Goal: Task Accomplishment & Management: Manage account settings

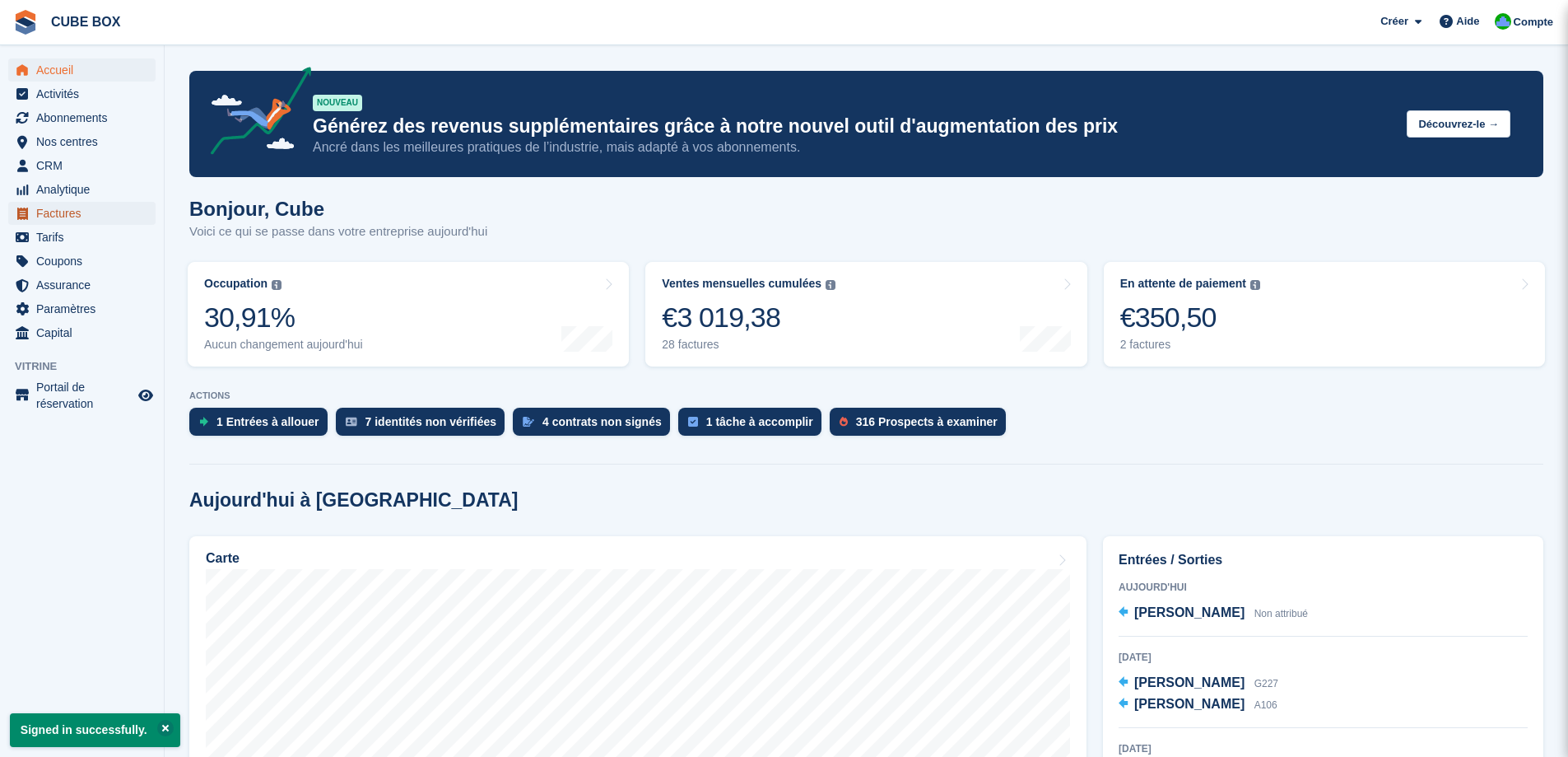
click at [61, 209] on span "Factures" at bounding box center [86, 213] width 99 height 23
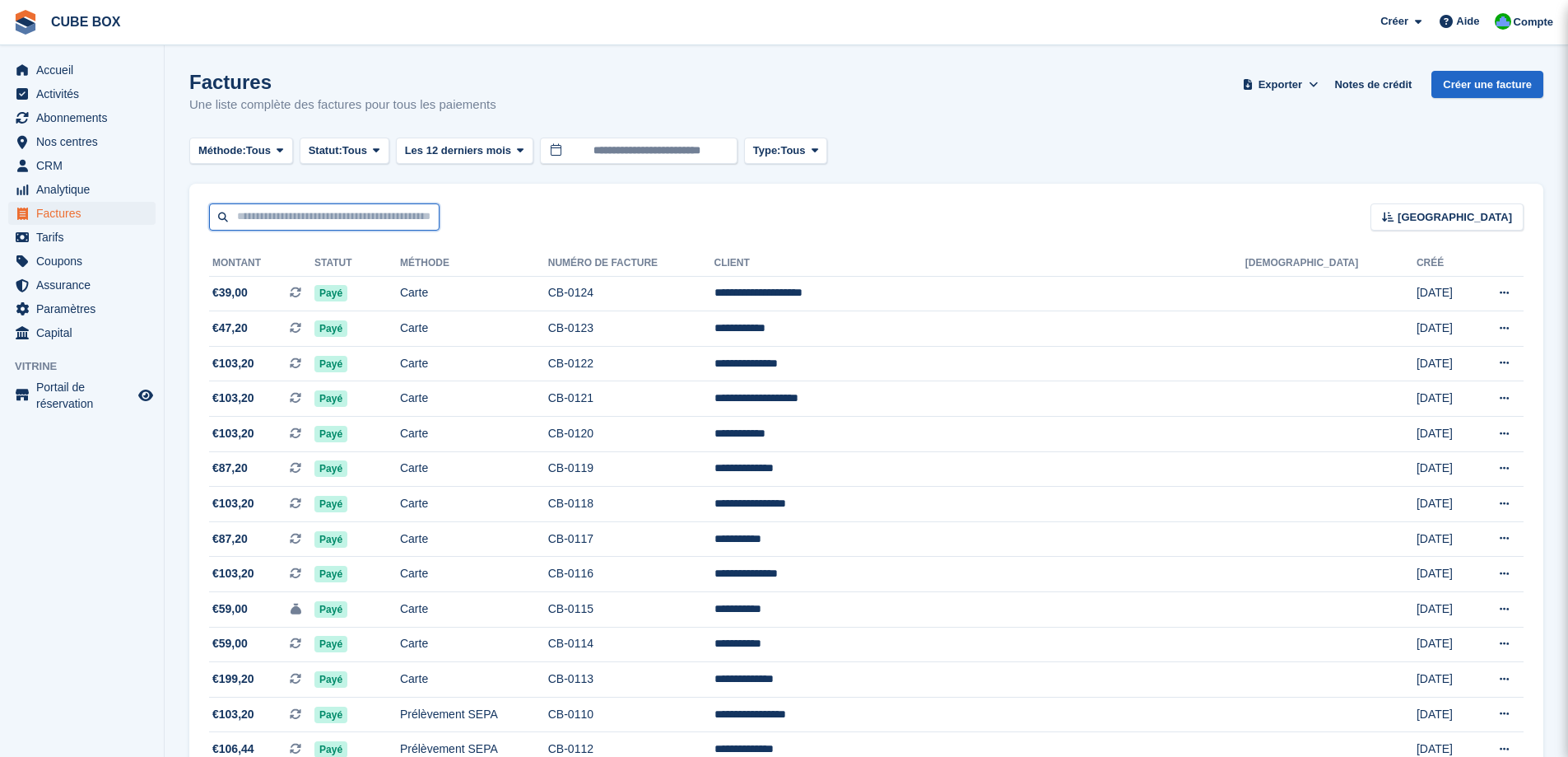
click at [297, 224] on input "text" at bounding box center [324, 217] width 231 height 27
type input "******"
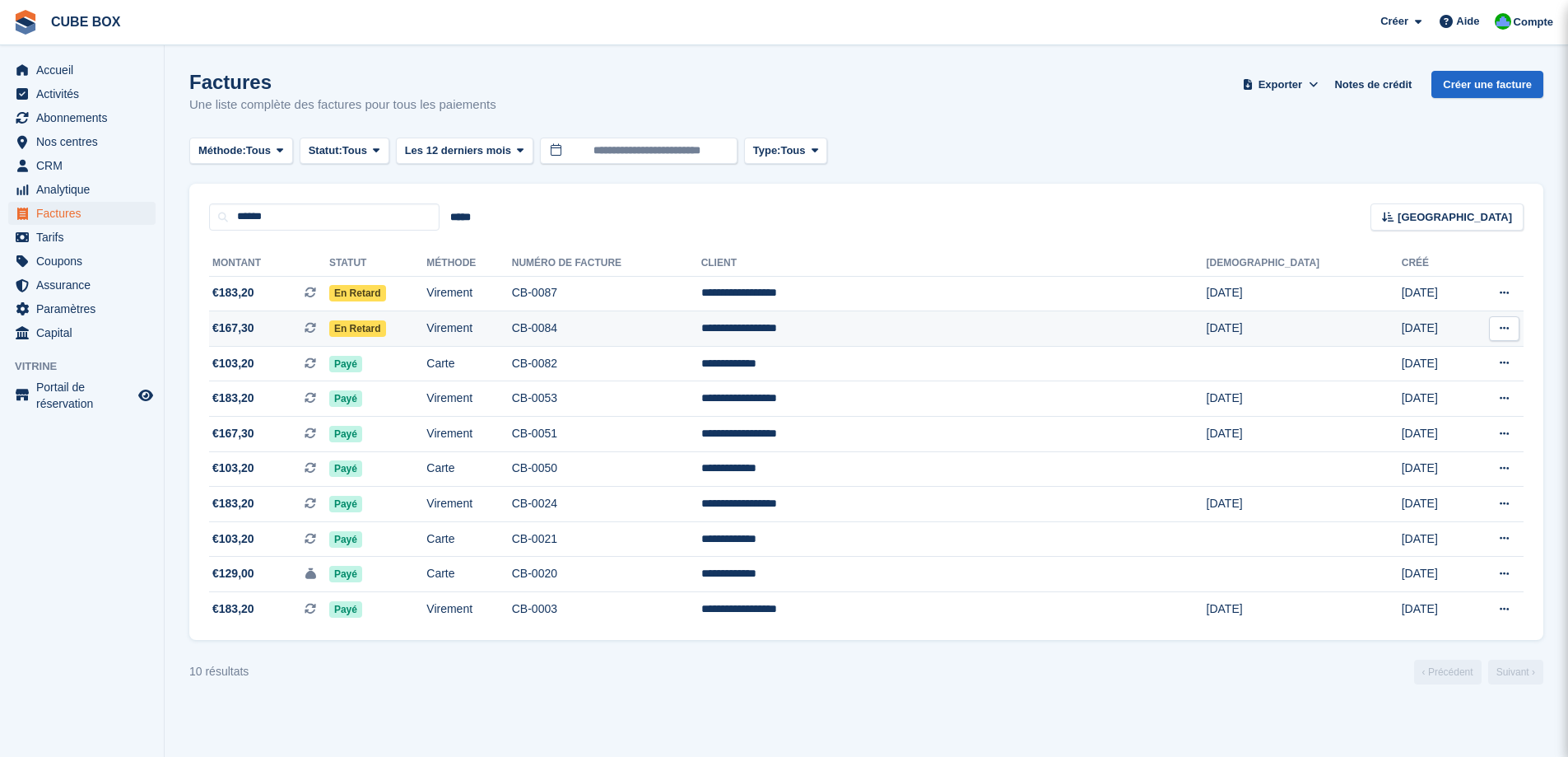
click at [427, 325] on td "En retard" at bounding box center [378, 329] width 97 height 35
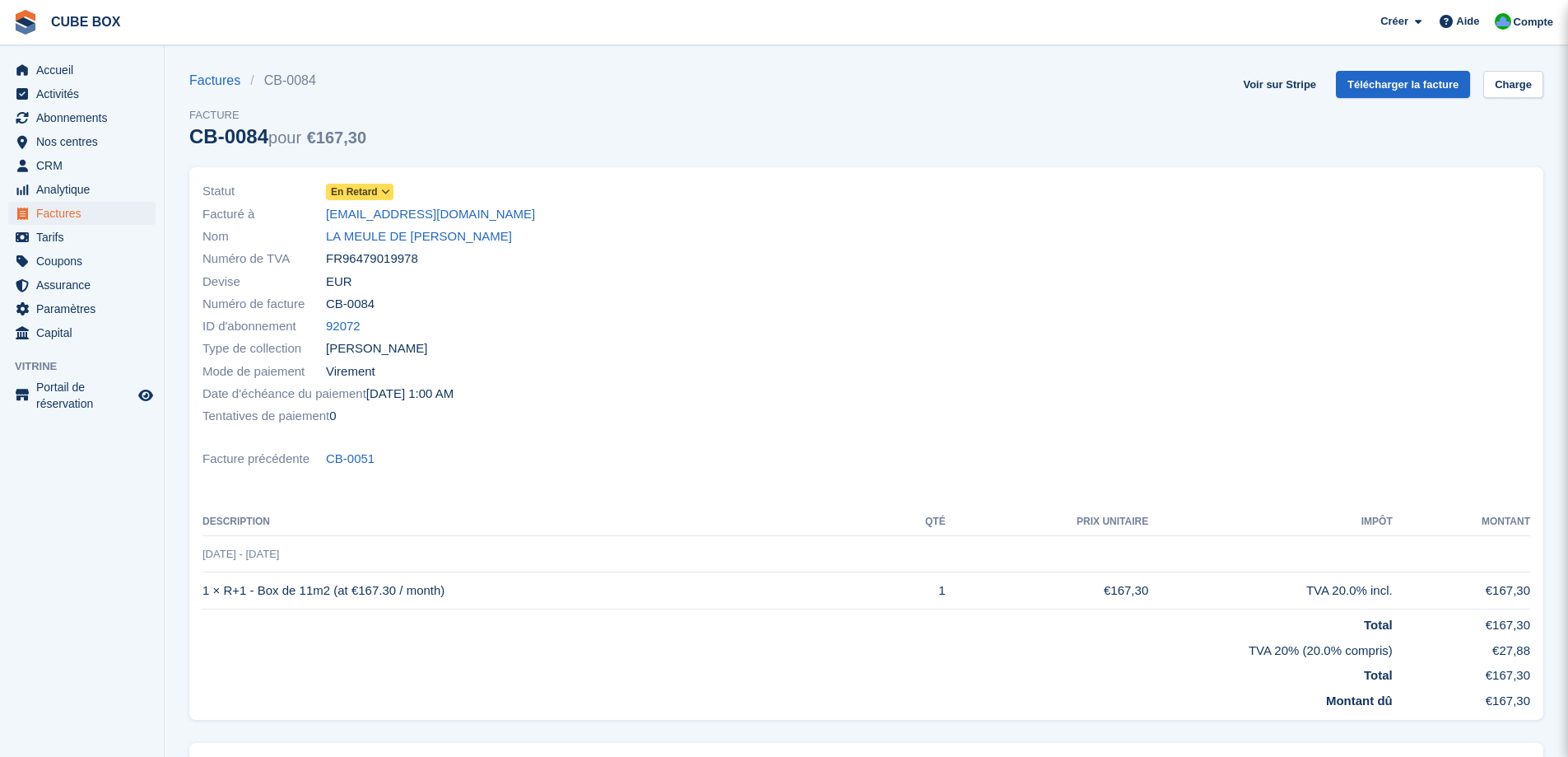
click at [387, 192] on icon at bounding box center [385, 191] width 9 height 10
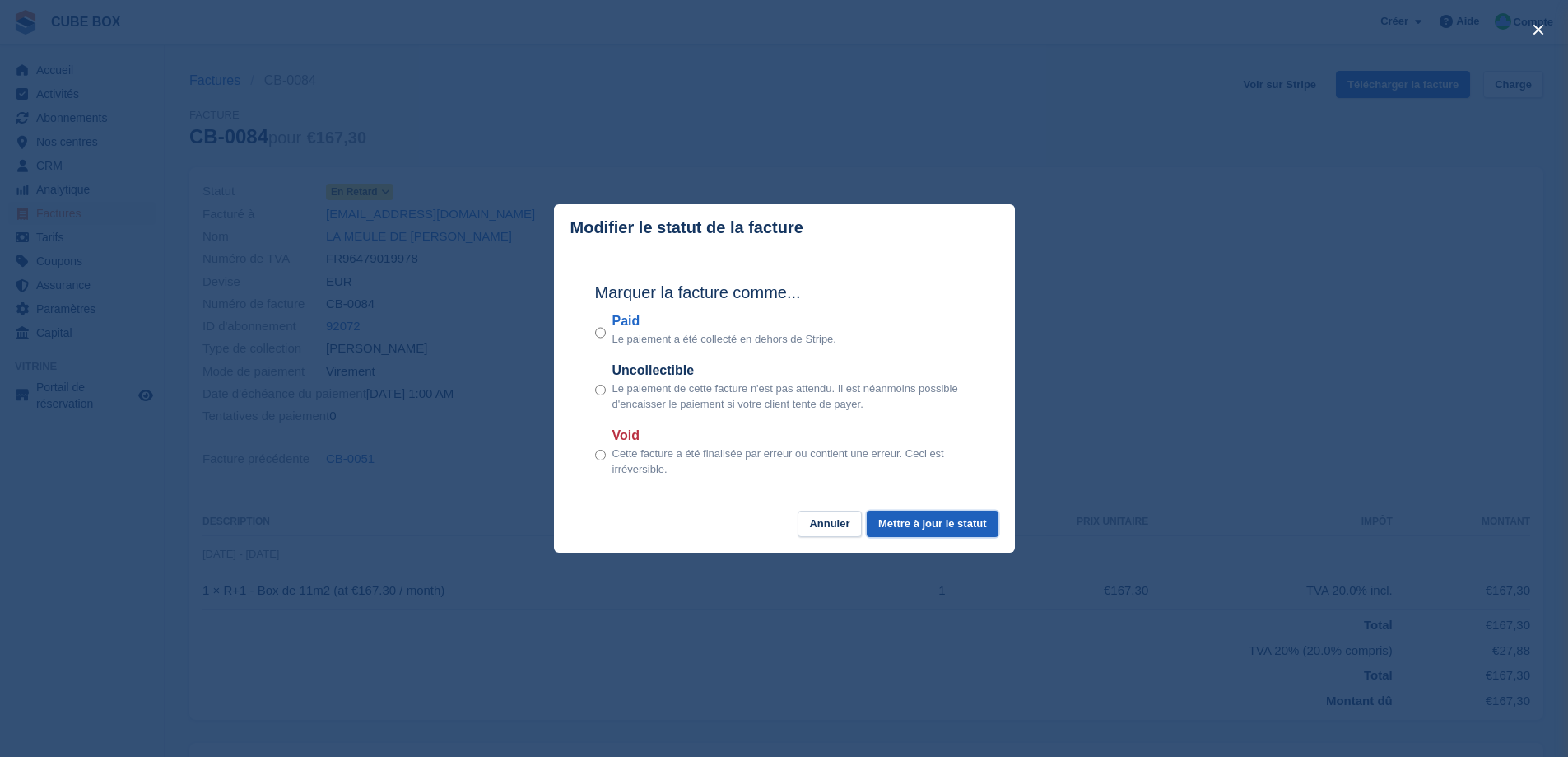
click at [904, 526] on button "Mettre à jour le statut" at bounding box center [932, 524] width 131 height 27
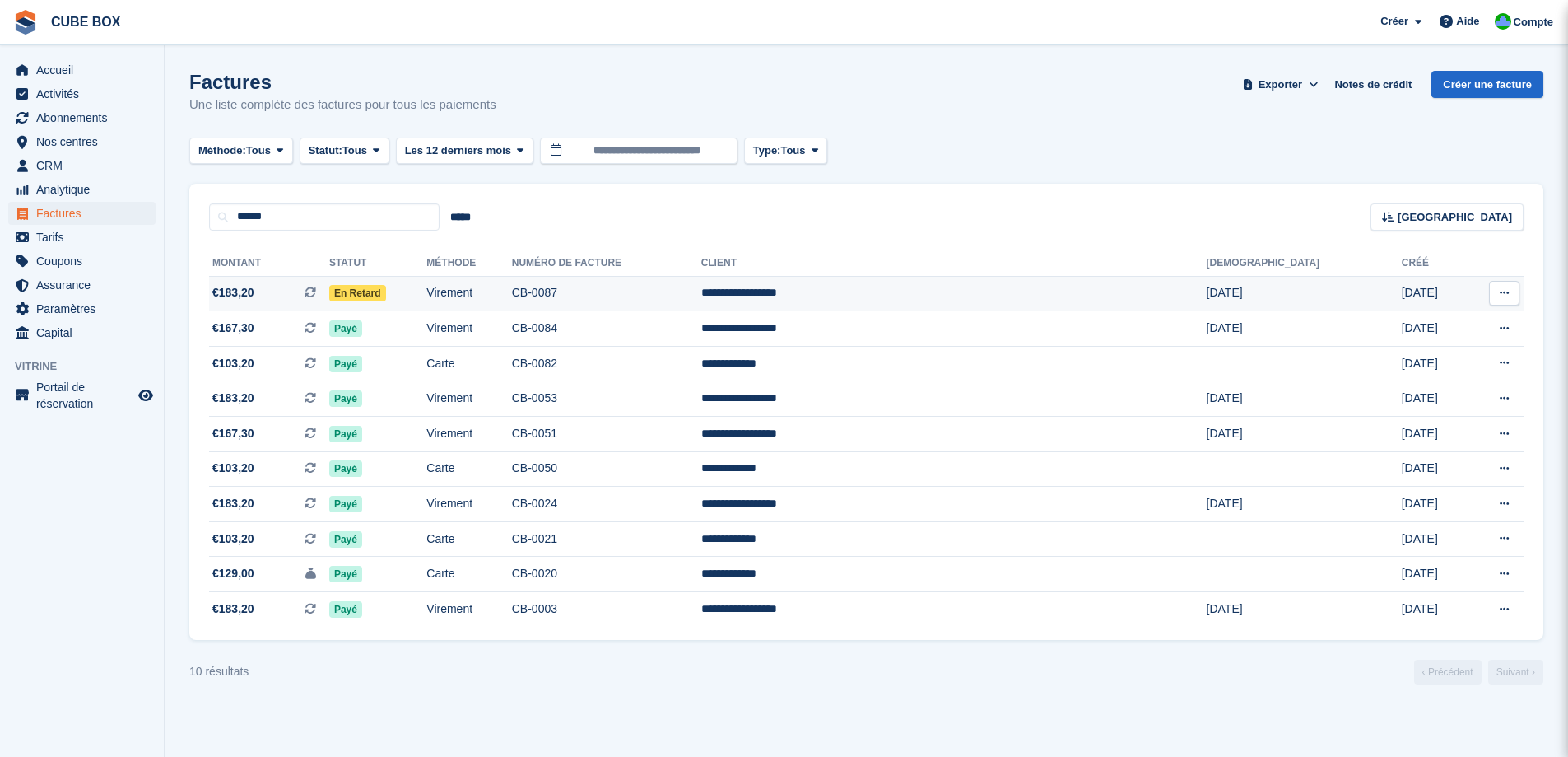
click at [386, 292] on span "En retard" at bounding box center [357, 293] width 57 height 17
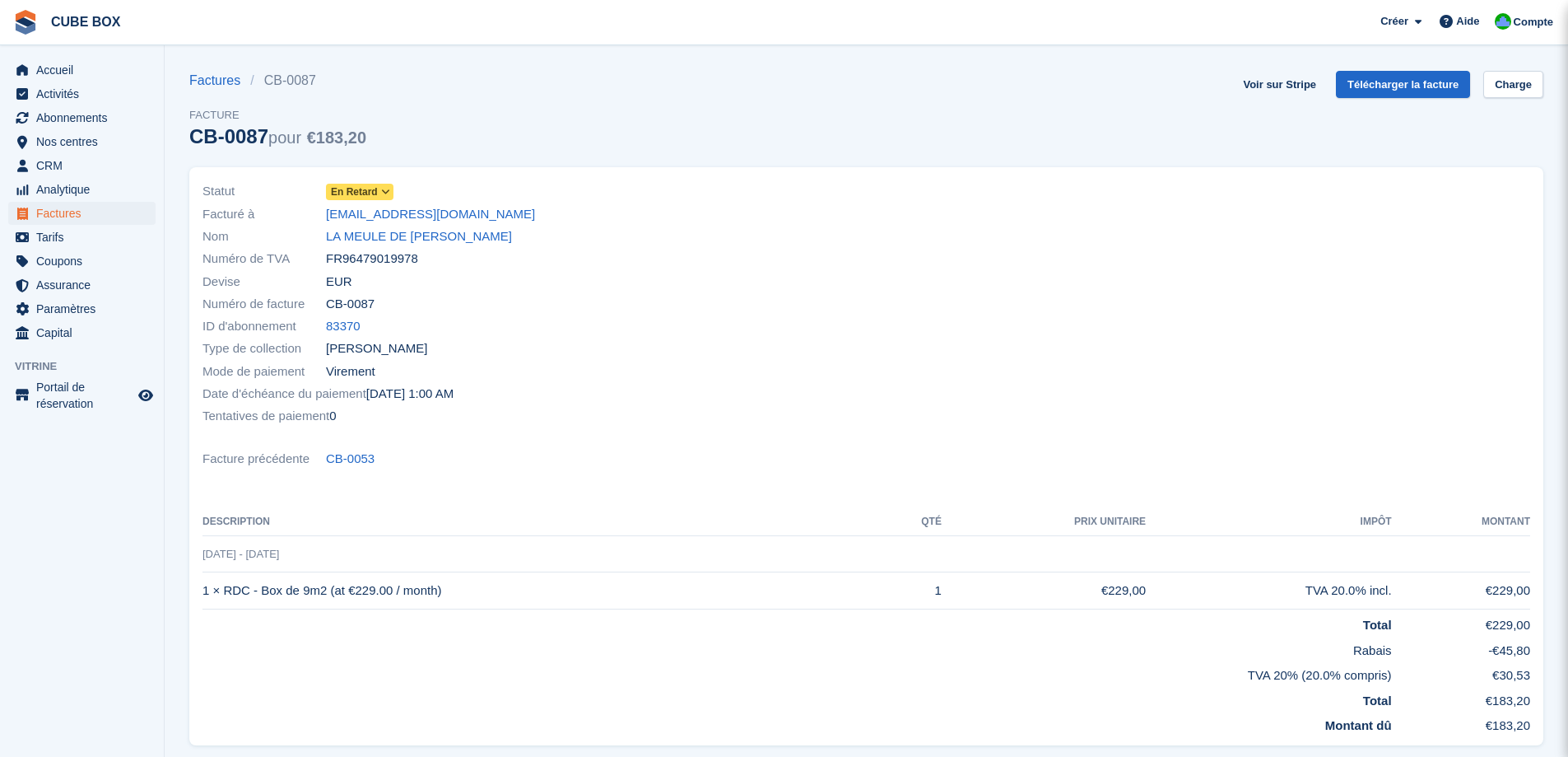
click at [383, 192] on icon at bounding box center [385, 191] width 9 height 10
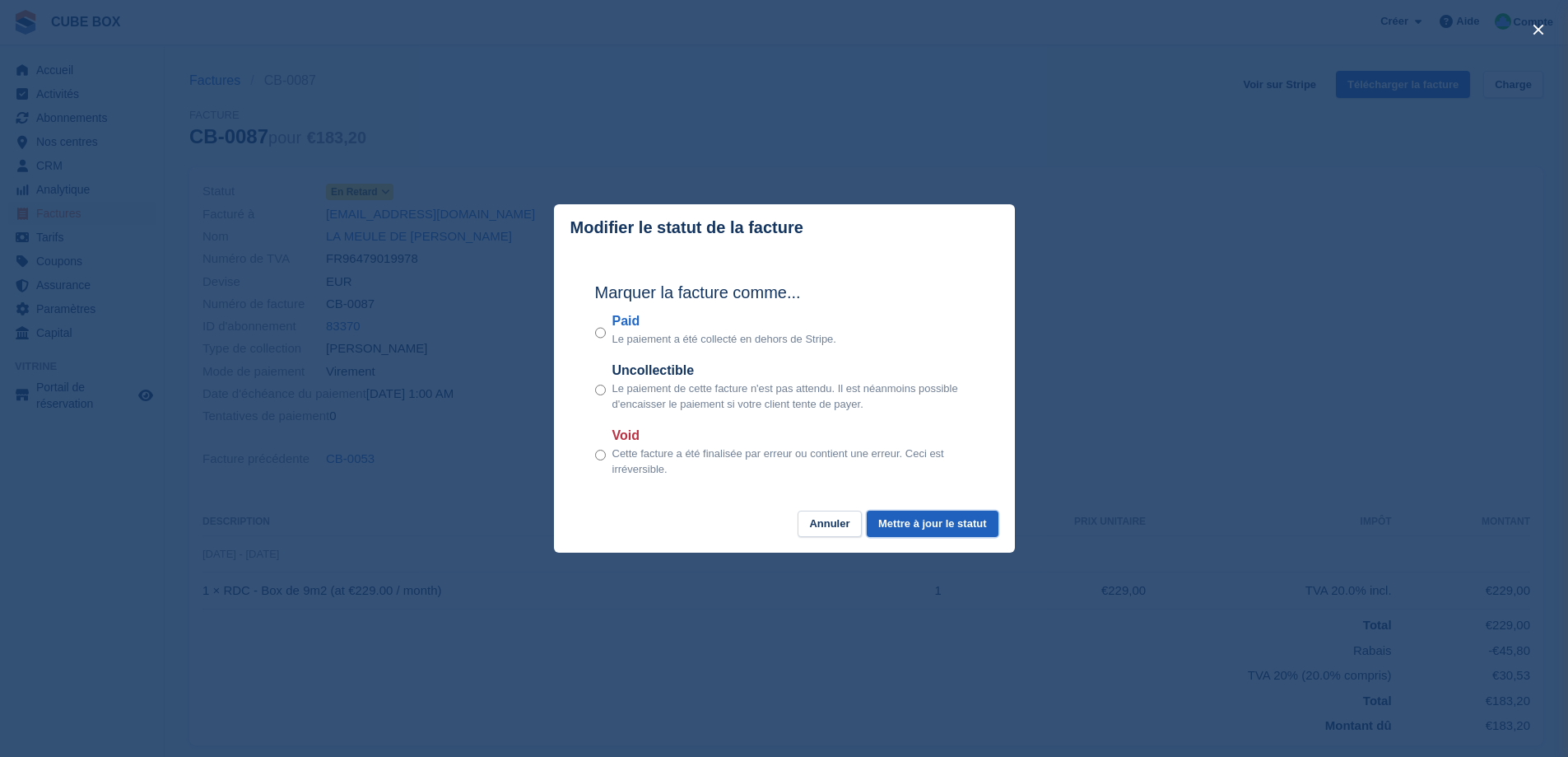
click at [943, 522] on button "Mettre à jour le statut" at bounding box center [932, 524] width 131 height 27
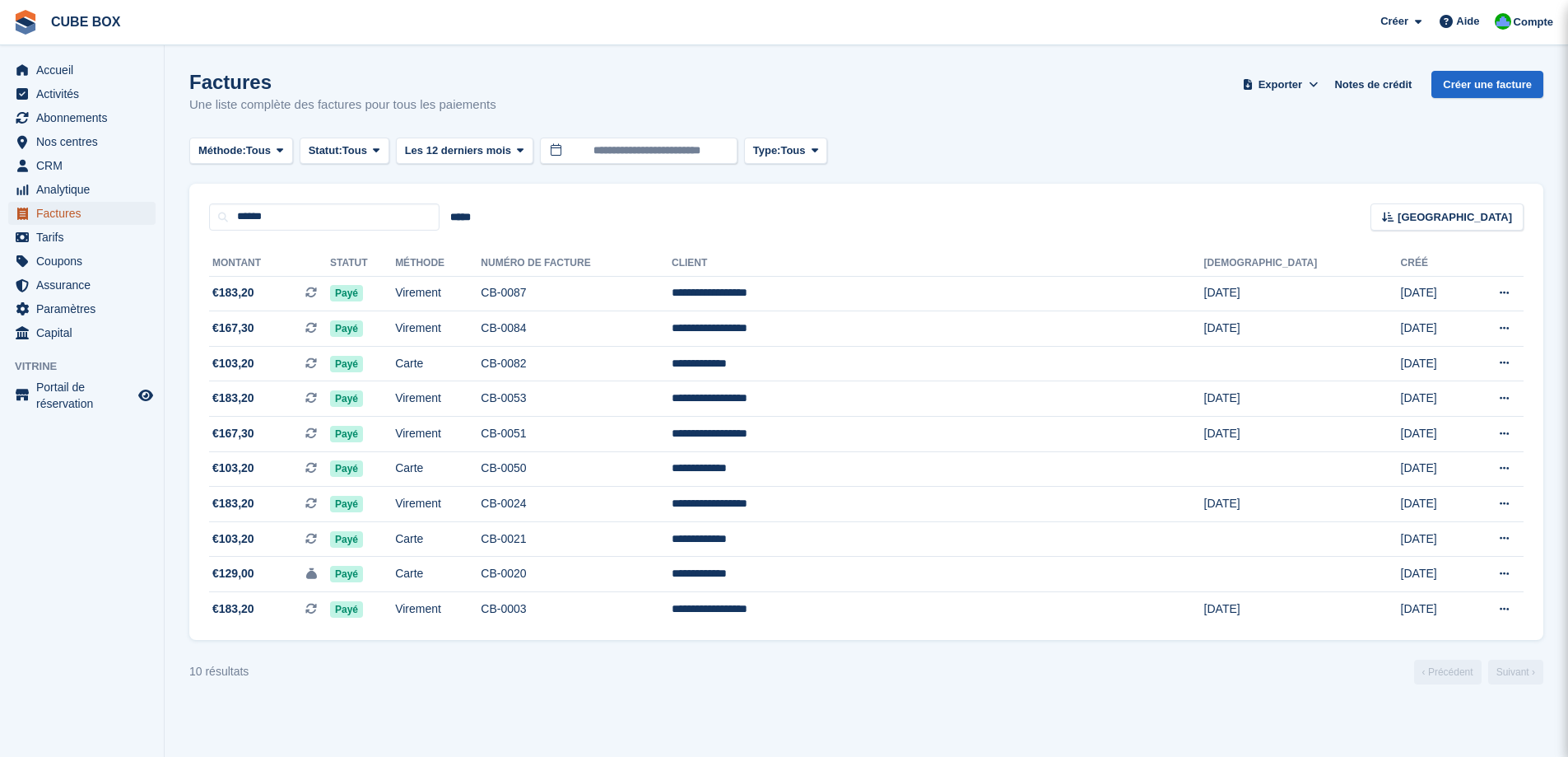
click at [79, 217] on span "Factures" at bounding box center [86, 213] width 99 height 23
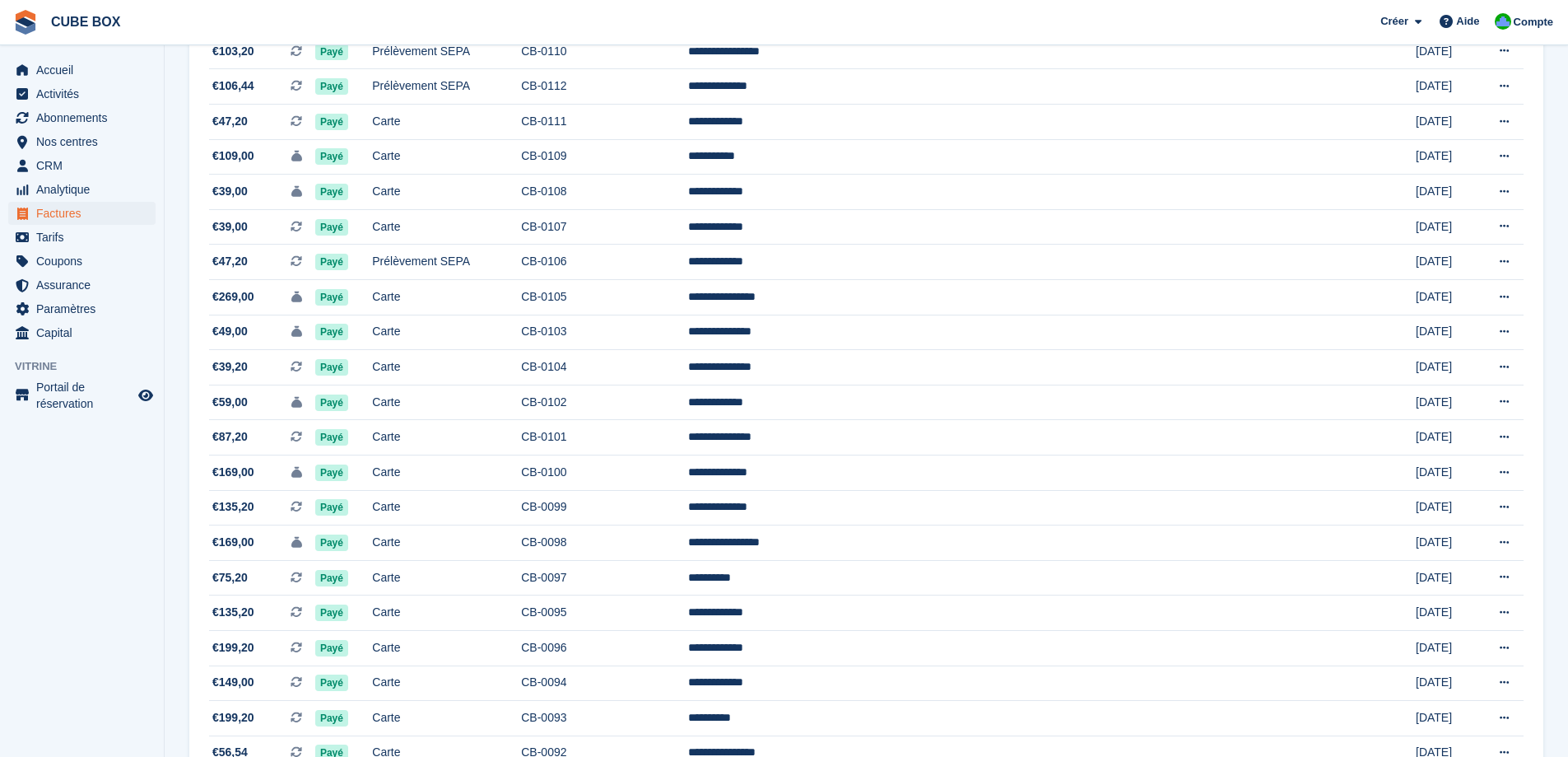
scroll to position [659, 0]
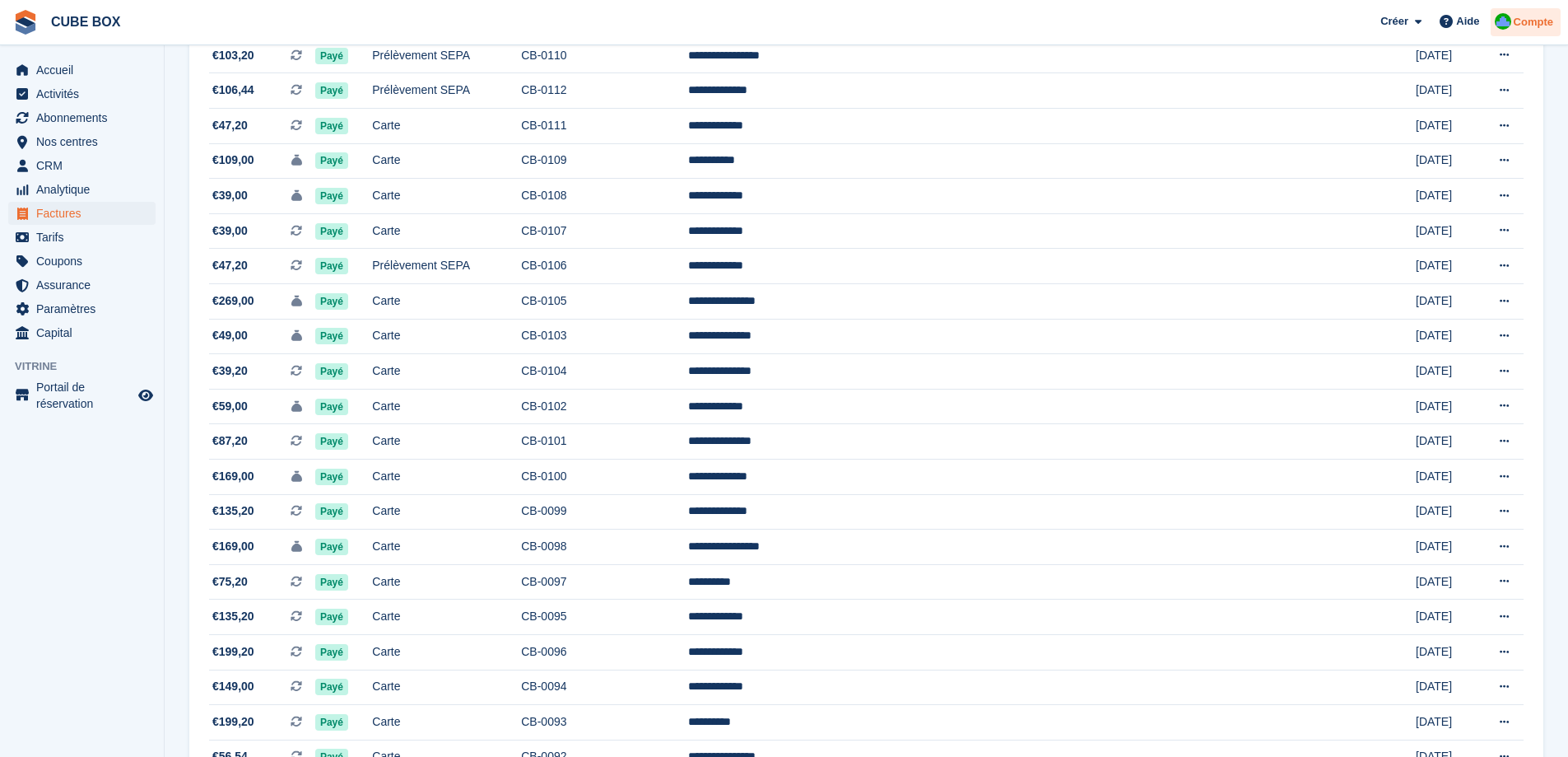
click at [1528, 24] on span "Compte" at bounding box center [1533, 22] width 39 height 17
click at [1439, 168] on div "Déconnexion" at bounding box center [1420, 163] width 73 height 18
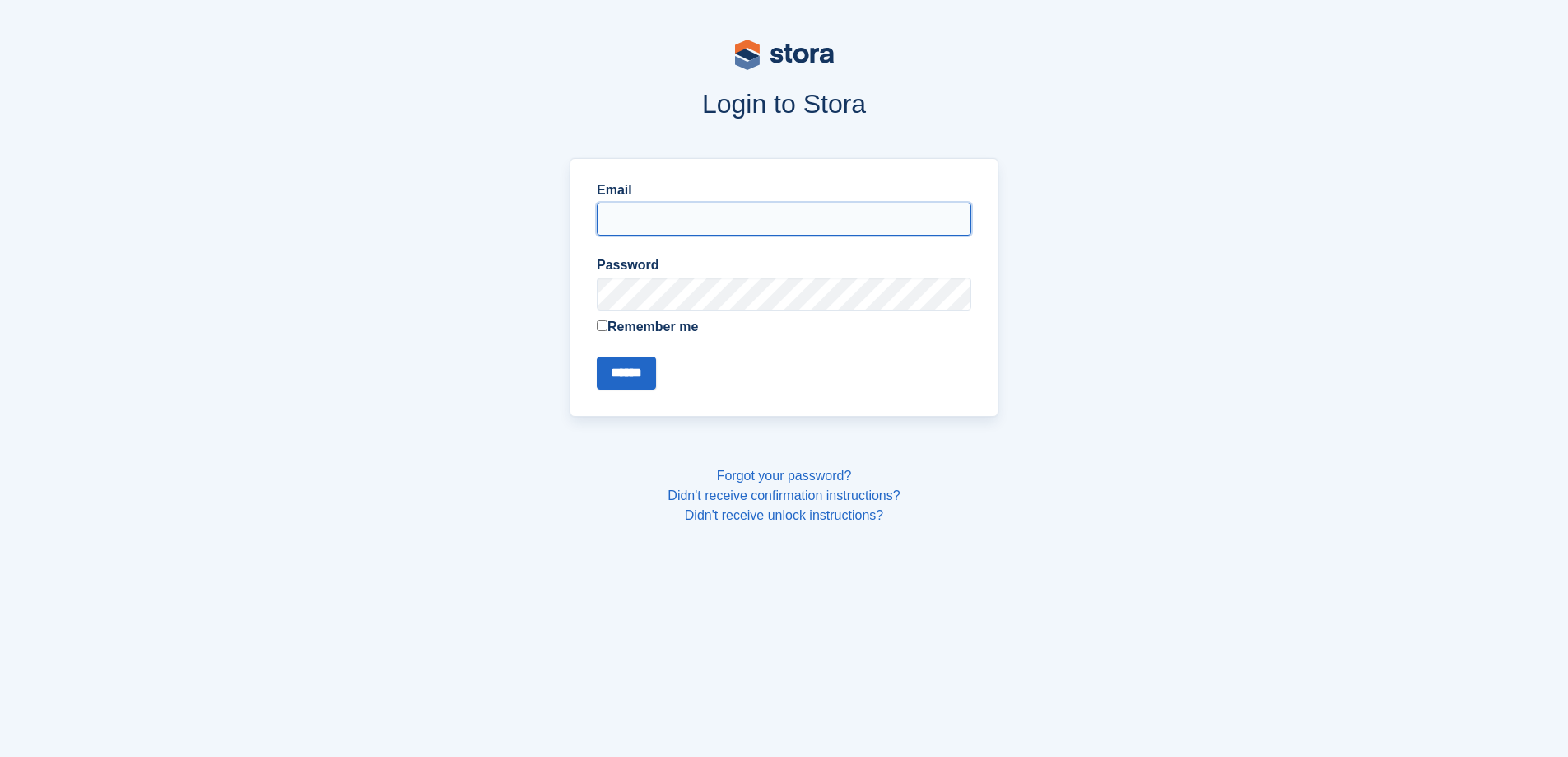
type input "**********"
click at [651, 373] on input "******" at bounding box center [626, 372] width 60 height 33
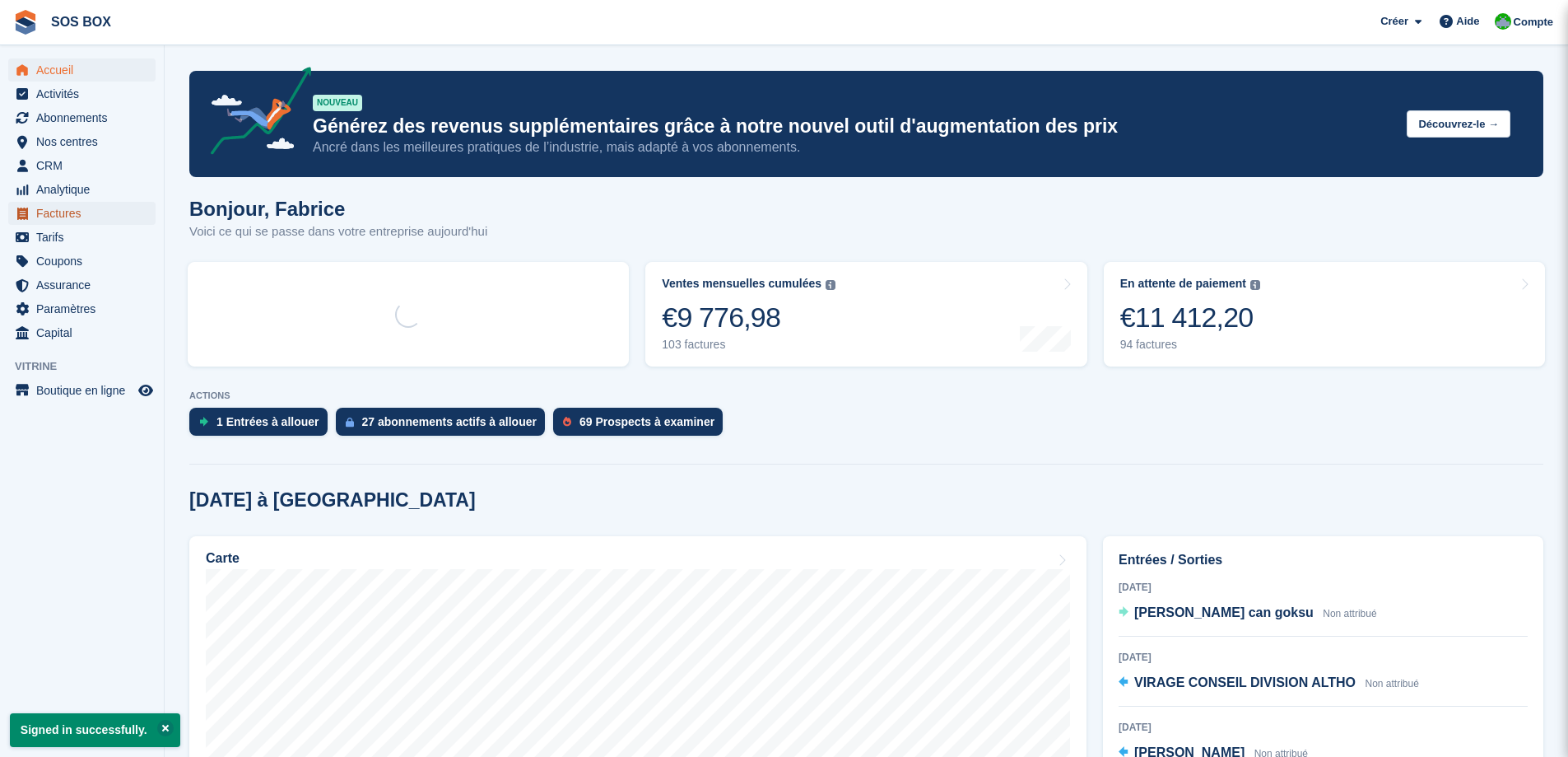
click at [91, 213] on span "Factures" at bounding box center [86, 213] width 99 height 23
